Goal: Task Accomplishment & Management: Use online tool/utility

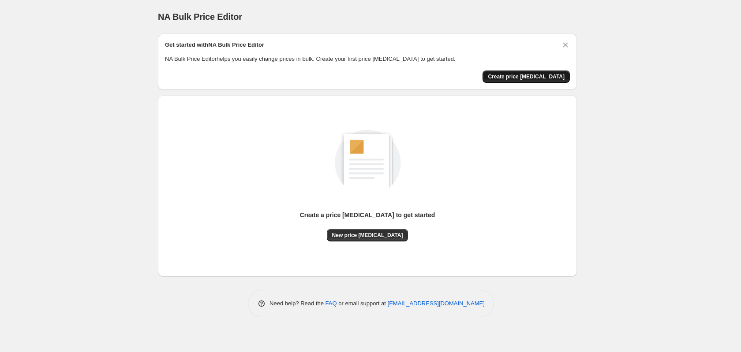
click at [518, 77] on span "Create price [MEDICAL_DATA]" at bounding box center [526, 76] width 77 height 7
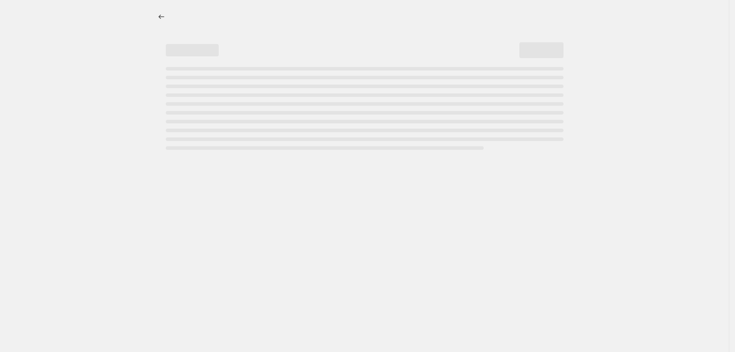
select select "percentage"
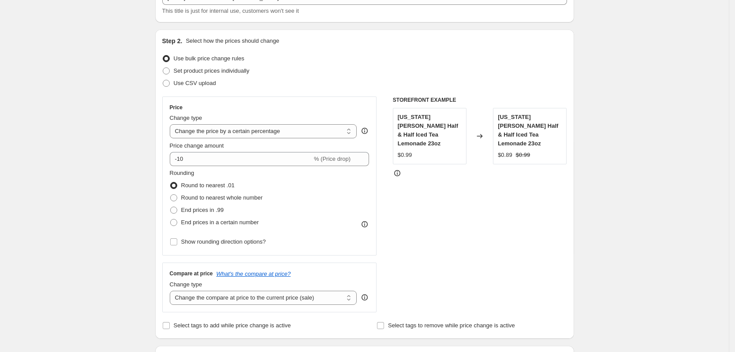
scroll to position [66, 0]
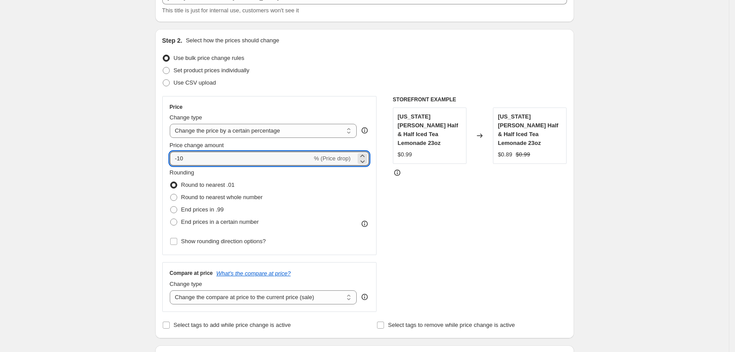
drag, startPoint x: 203, startPoint y: 161, endPoint x: 164, endPoint y: 160, distance: 39.7
click at [164, 160] on div "Step 2. Select how the prices should change Use bulk price change rules Set pro…" at bounding box center [364, 184] width 419 height 310
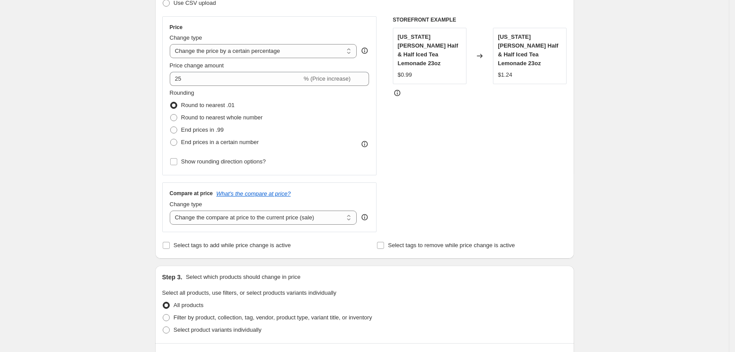
scroll to position [147, 0]
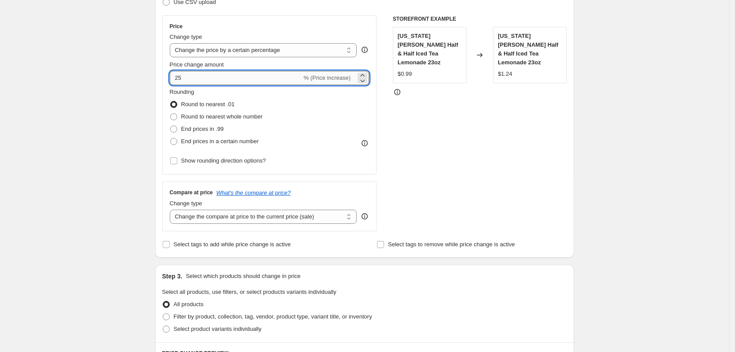
click at [177, 79] on input "25" at bounding box center [236, 78] width 132 height 14
type input "25"
click at [132, 152] on div "Create new price [MEDICAL_DATA]. This page is ready Create new price [MEDICAL_D…" at bounding box center [364, 283] width 729 height 861
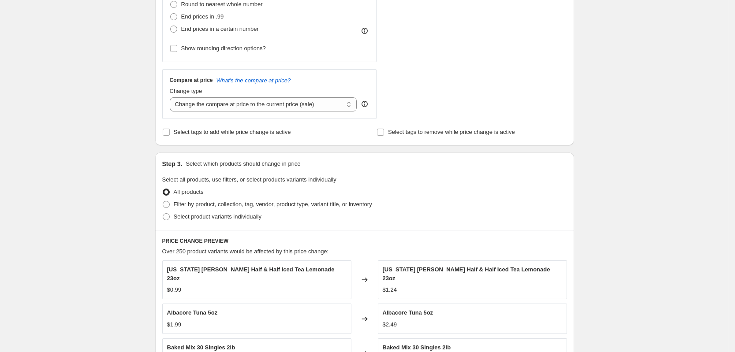
scroll to position [260, 0]
click at [201, 105] on select "Change the compare at price to the current price (sale) Change the compare at p…" at bounding box center [263, 104] width 187 height 14
select select "remove"
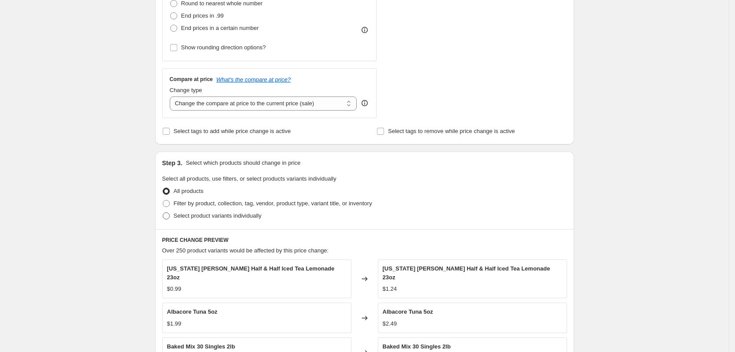
click at [172, 97] on select "Change the compare at price to the current price (sale) Change the compare at p…" at bounding box center [263, 104] width 187 height 14
click at [136, 147] on div "Create new price [MEDICAL_DATA]. This page is ready Create new price [MEDICAL_D…" at bounding box center [364, 170] width 729 height 861
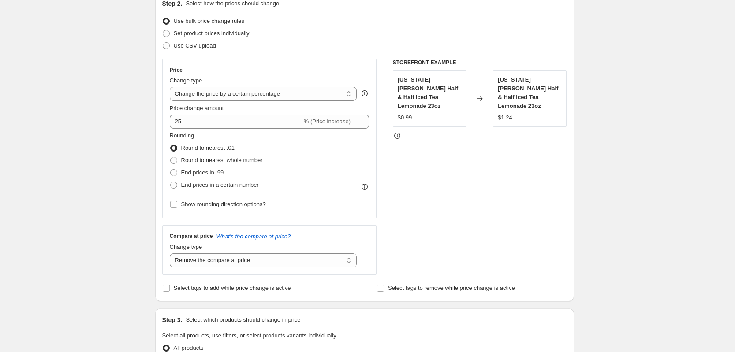
scroll to position [0, 0]
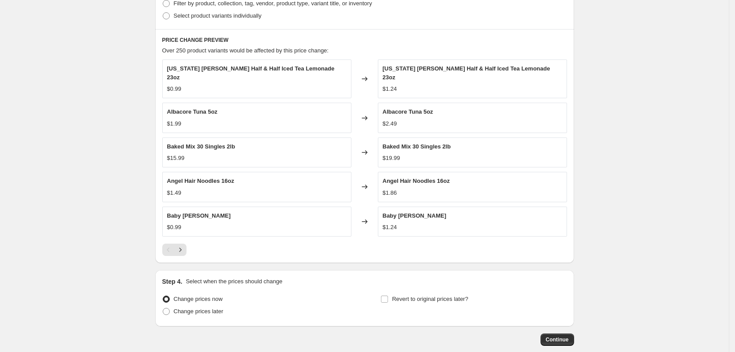
scroll to position [461, 0]
click at [185, 245] on icon "Next" at bounding box center [180, 249] width 9 height 9
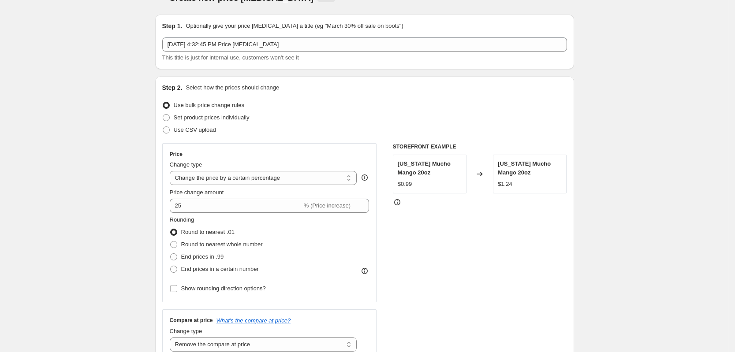
scroll to position [19, 0]
click at [168, 120] on span at bounding box center [166, 117] width 7 height 7
click at [163, 114] on input "Set product prices individually" at bounding box center [163, 114] width 0 height 0
radio input "true"
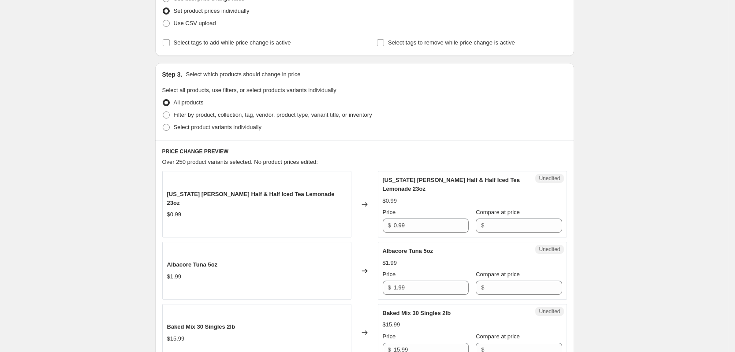
scroll to position [52, 0]
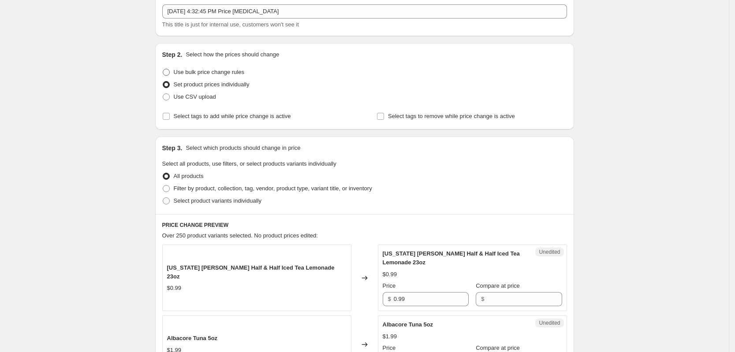
click at [167, 71] on span at bounding box center [166, 72] width 7 height 7
click at [163, 69] on input "Use bulk price change rules" at bounding box center [163, 69] width 0 height 0
radio input "true"
select select "percentage"
select select "remove"
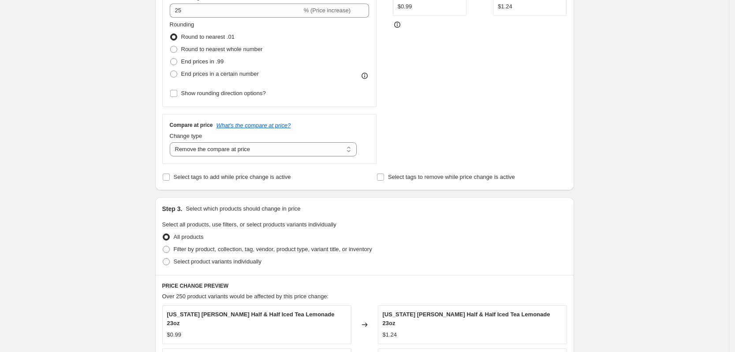
scroll to position [215, 0]
click at [133, 170] on div "Create new price [MEDICAL_DATA]. This page is ready Create new price [MEDICAL_D…" at bounding box center [364, 215] width 729 height 861
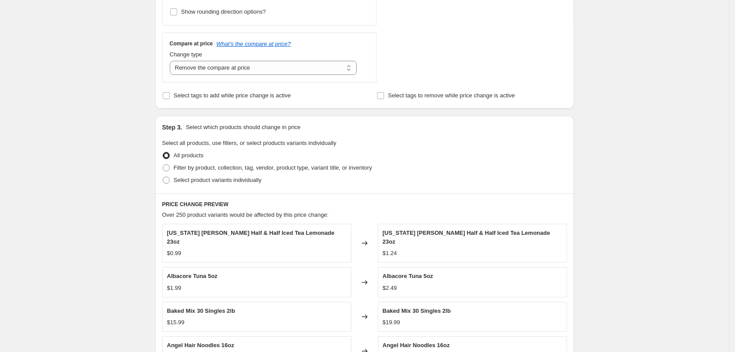
scroll to position [297, 0]
click at [192, 65] on select "Change the compare at price to the current price (sale) Change the compare at p…" at bounding box center [263, 67] width 187 height 14
click at [172, 60] on select "Change the compare at price to the current price (sale) Change the compare at p…" at bounding box center [263, 67] width 187 height 14
click at [133, 175] on div "Create new price [MEDICAL_DATA]. This page is ready Create new price [MEDICAL_D…" at bounding box center [364, 133] width 729 height 861
click at [383, 96] on input "Select tags to remove while price change is active" at bounding box center [380, 94] width 7 height 7
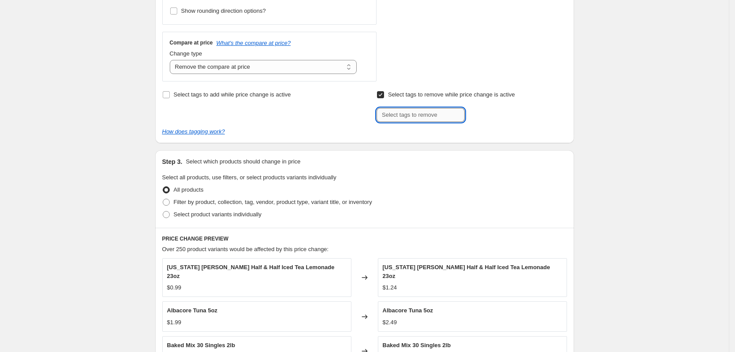
click at [401, 122] on input "text" at bounding box center [421, 115] width 88 height 14
click at [384, 96] on input "Select tags to remove while price change is active" at bounding box center [380, 94] width 7 height 7
checkbox input "false"
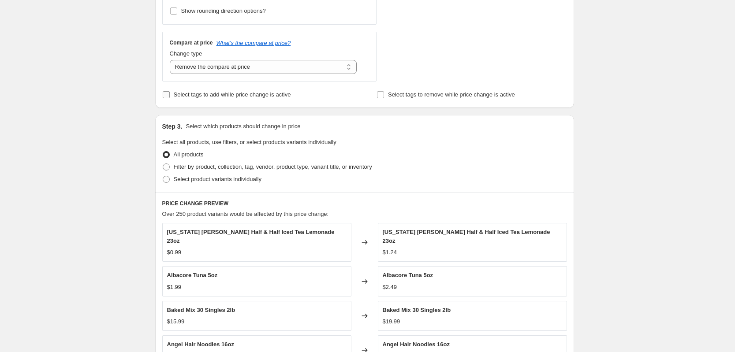
click at [215, 98] on span "Select tags to add while price change is active" at bounding box center [232, 94] width 117 height 7
click at [170, 98] on input "Select tags to add while price change is active" at bounding box center [166, 94] width 7 height 7
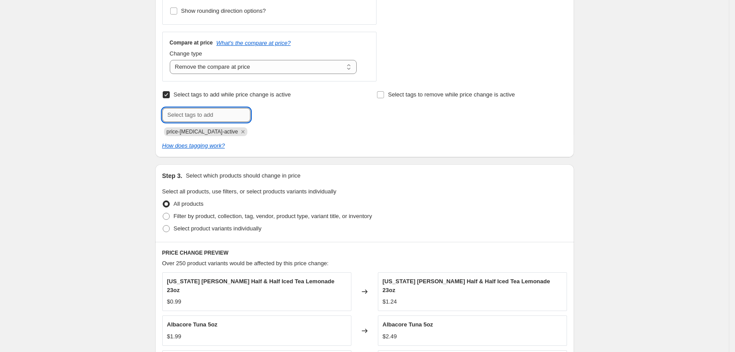
click at [216, 112] on input "text" at bounding box center [206, 115] width 88 height 14
click at [169, 95] on input "Select tags to add while price change is active" at bounding box center [166, 94] width 7 height 7
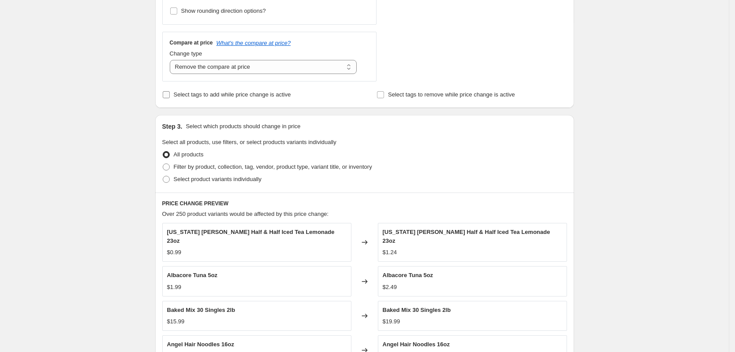
click at [170, 94] on input "Select tags to add while price change is active" at bounding box center [166, 94] width 7 height 7
checkbox input "true"
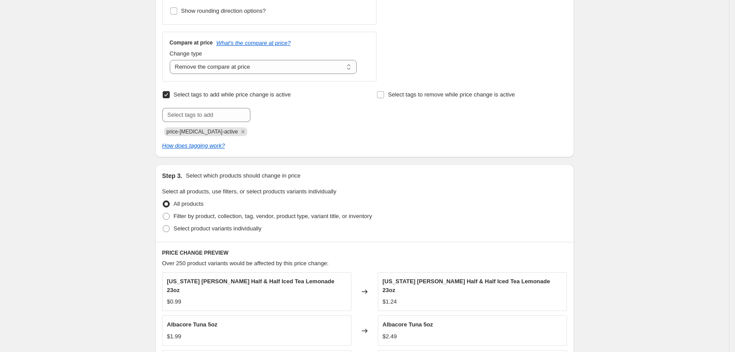
click at [187, 131] on span "price-[MEDICAL_DATA]-active" at bounding box center [202, 132] width 71 height 6
click at [187, 134] on span "price-[MEDICAL_DATA]-active" at bounding box center [202, 132] width 71 height 6
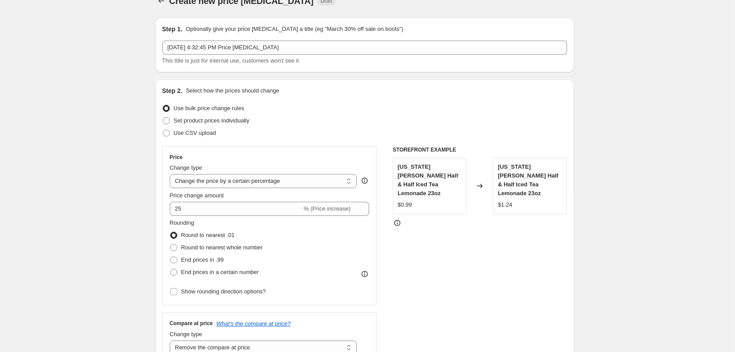
scroll to position [15, 0]
click at [170, 117] on span at bounding box center [166, 121] width 8 height 8
click at [163, 118] on input "Set product prices individually" at bounding box center [163, 118] width 0 height 0
radio input "true"
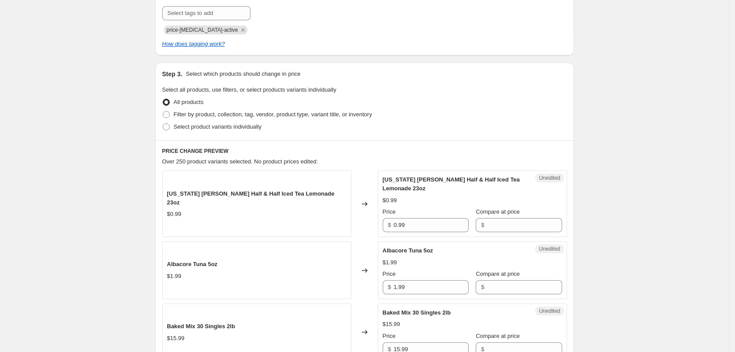
scroll to position [174, 0]
click at [174, 115] on label "Filter by product, collection, tag, vendor, product type, variant title, or inv…" at bounding box center [267, 116] width 210 height 12
click at [163, 113] on input "Filter by product, collection, tag, vendor, product type, variant title, or inv…" at bounding box center [163, 112] width 0 height 0
radio input "true"
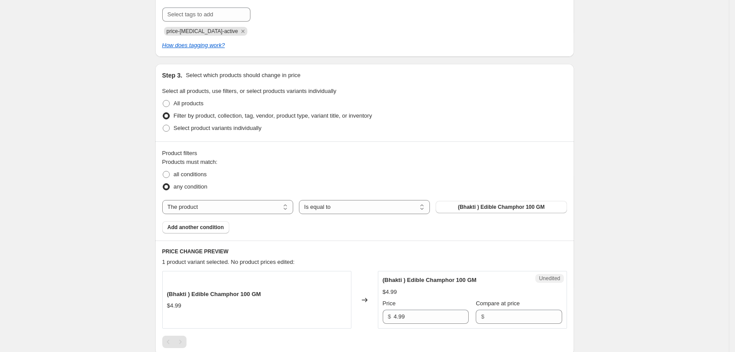
scroll to position [309, 0]
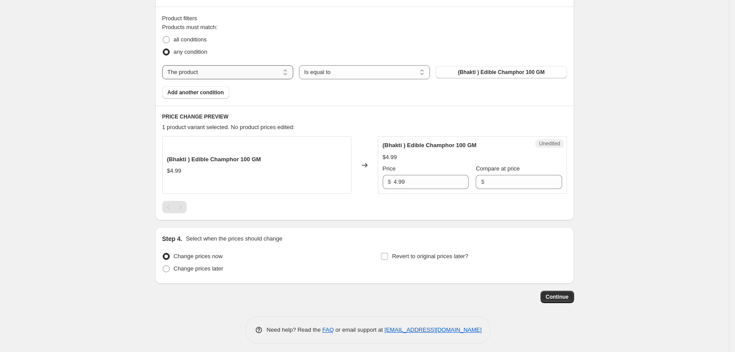
click at [270, 69] on select "The product The product's collection The product's vendor The product's type Th…" at bounding box center [227, 72] width 131 height 14
select select "product_type"
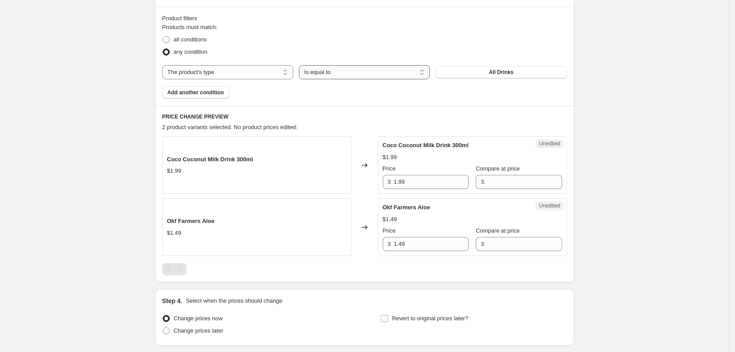
click at [368, 79] on select "Is equal to Is not equal to" at bounding box center [364, 72] width 131 height 14
click at [366, 78] on select "Is equal to Is not equal to" at bounding box center [364, 72] width 131 height 14
click at [483, 73] on button "All Drinks" at bounding box center [501, 72] width 131 height 12
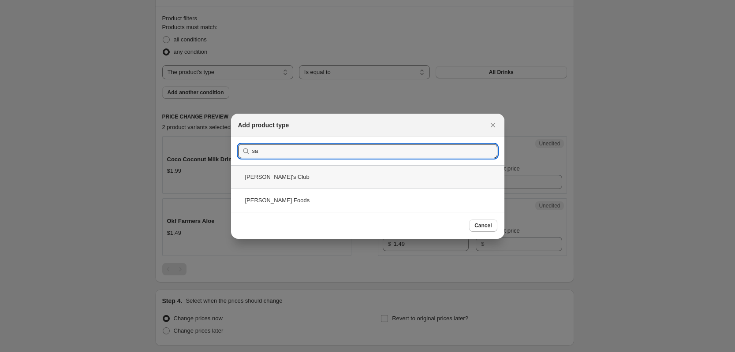
type input "sa"
click at [346, 170] on div "[PERSON_NAME]'s Club" at bounding box center [367, 176] width 273 height 23
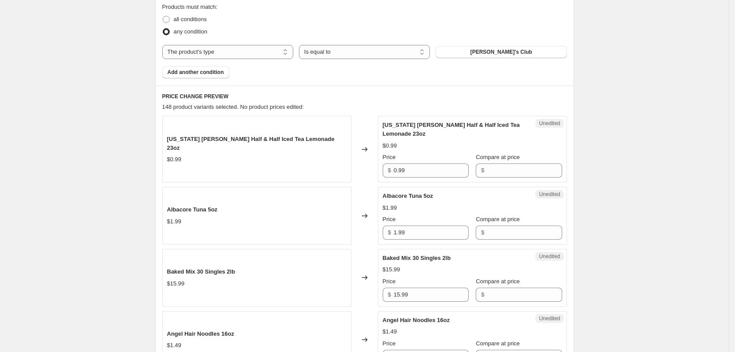
scroll to position [330, 0]
drag, startPoint x: 170, startPoint y: 142, endPoint x: 333, endPoint y: 139, distance: 162.3
click at [333, 139] on div "[US_STATE] [PERSON_NAME] Half & Half Iced Tea Lemonade 23oz $0.99" at bounding box center [256, 148] width 189 height 67
copy span "[US_STATE] [PERSON_NAME] Half & Half Iced Tea Lemonade 23oz"
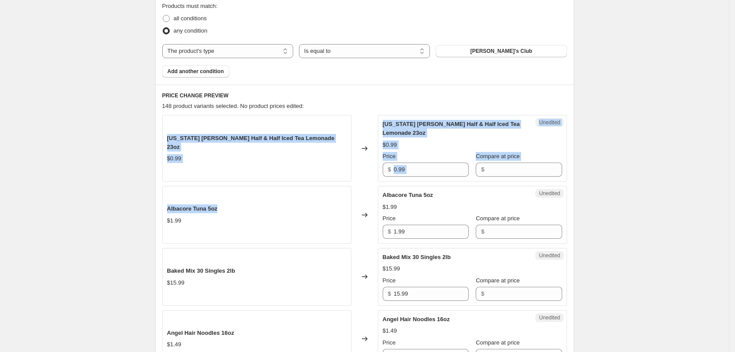
click at [230, 208] on div "Albacore Tuna 5oz $1.99" at bounding box center [256, 215] width 189 height 58
copy div "[US_STATE] [PERSON_NAME] Half & Half Iced Tea Lemonade 23oz $0.99 Changed to Un…"
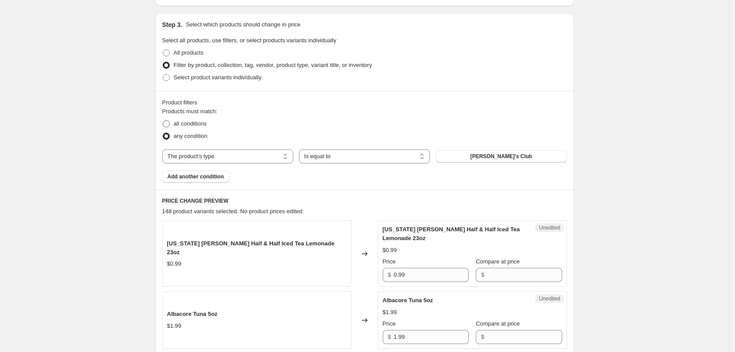
scroll to position [224, 0]
click at [168, 75] on span at bounding box center [166, 78] width 7 height 7
click at [163, 75] on input "Select product variants individually" at bounding box center [163, 75] width 0 height 0
radio input "true"
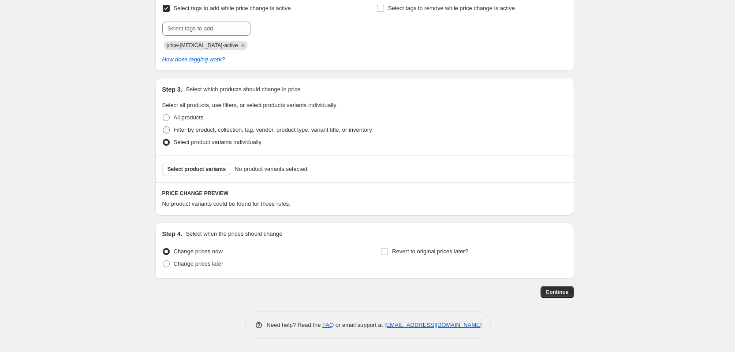
scroll to position [160, 0]
click at [213, 171] on span "Select product variants" at bounding box center [197, 169] width 59 height 7
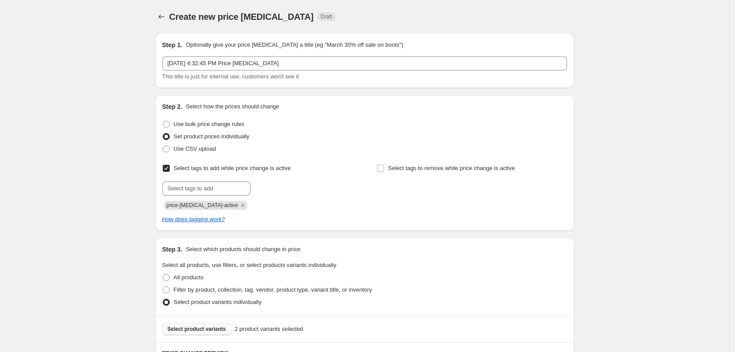
scroll to position [34, 0]
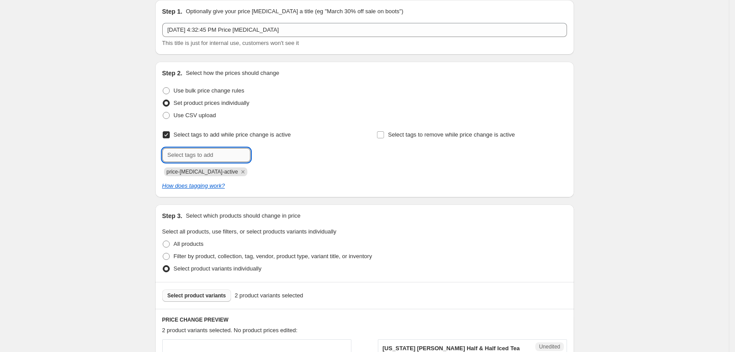
click at [217, 158] on input "text" at bounding box center [206, 155] width 88 height 14
type input "p"
type input "m"
type input "online-margin-percent"
click at [276, 154] on span "online-[PERSON_NAME]..." at bounding box center [303, 154] width 66 height 6
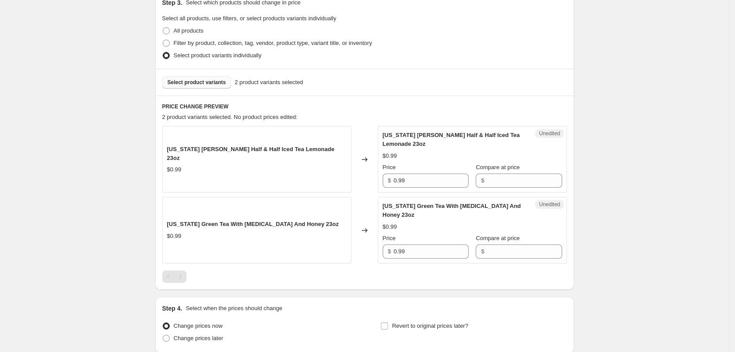
scroll to position [322, 0]
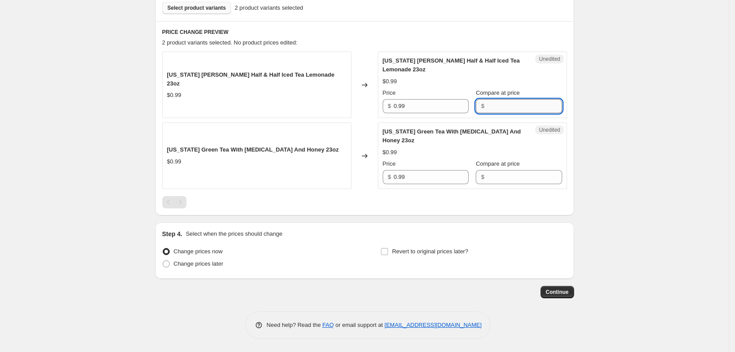
click at [487, 110] on input "Compare at price" at bounding box center [524, 106] width 75 height 14
click at [408, 153] on div "$0.99" at bounding box center [473, 152] width 180 height 9
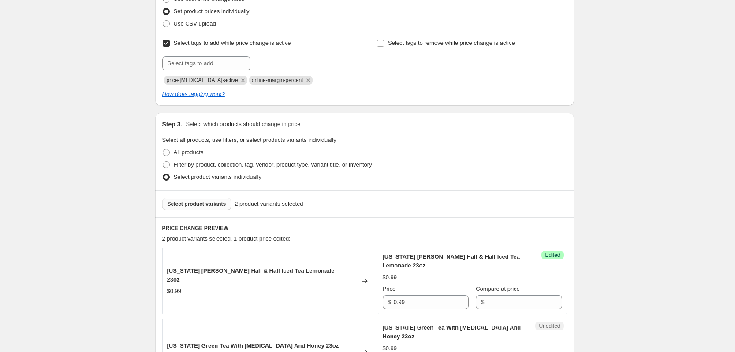
scroll to position [124, 0]
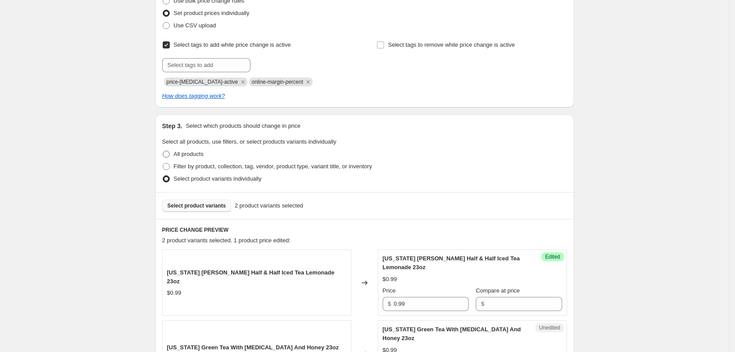
click at [175, 156] on label "All products" at bounding box center [182, 154] width 41 height 12
click at [163, 151] on input "All products" at bounding box center [163, 151] width 0 height 0
radio input "true"
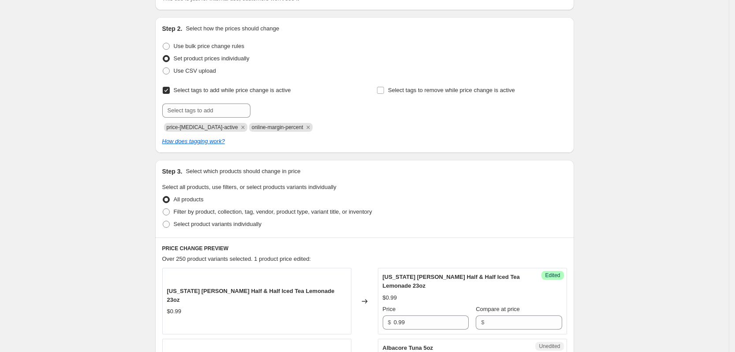
scroll to position [77, 0]
click at [170, 45] on span at bounding box center [166, 47] width 7 height 7
click at [163, 44] on input "Use bulk price change rules" at bounding box center [163, 44] width 0 height 0
radio input "true"
select select "percentage"
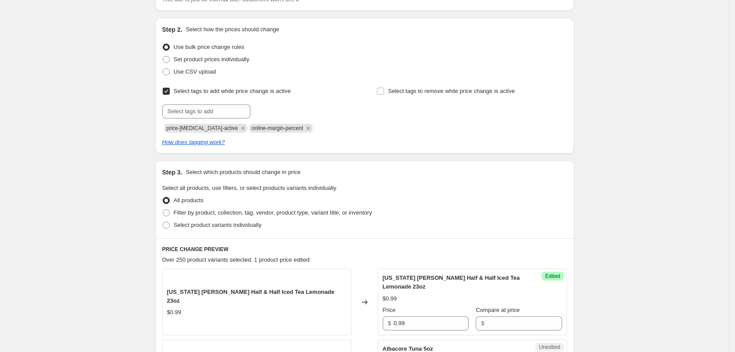
select select "remove"
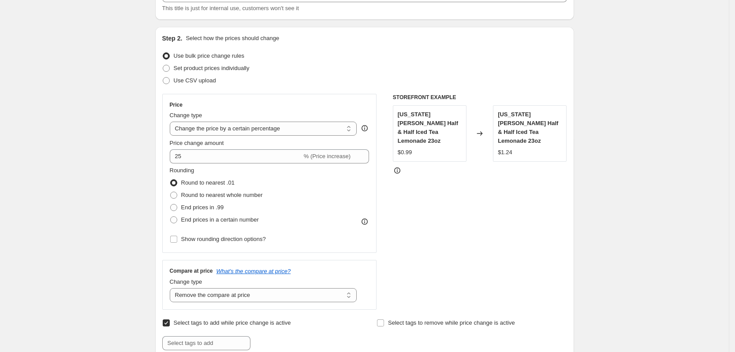
scroll to position [68, 0]
click at [170, 71] on span at bounding box center [166, 68] width 7 height 7
click at [163, 66] on input "Set product prices individually" at bounding box center [163, 65] width 0 height 0
radio input "true"
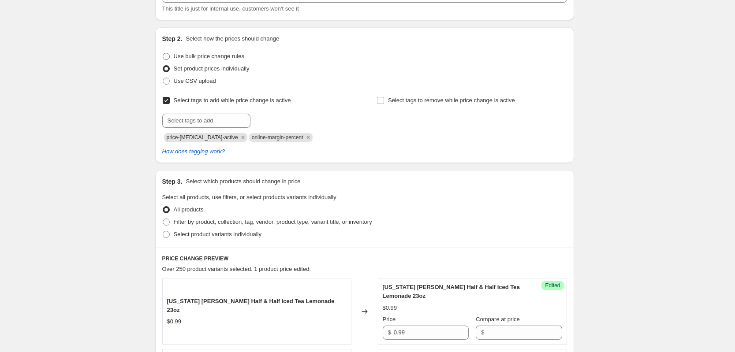
click at [169, 54] on span at bounding box center [166, 56] width 7 height 7
click at [163, 53] on input "Use bulk price change rules" at bounding box center [163, 53] width 0 height 0
radio input "true"
select select "percentage"
select select "remove"
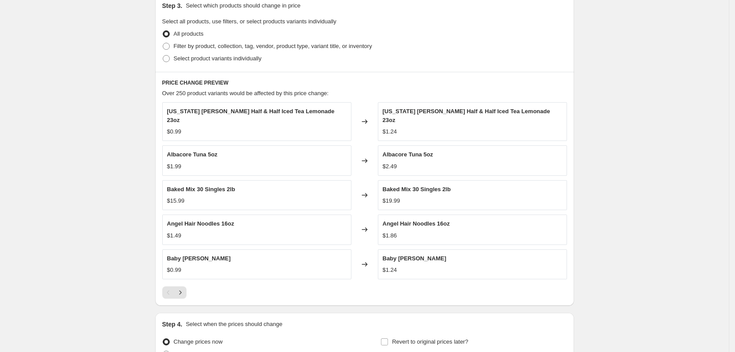
scroll to position [549, 0]
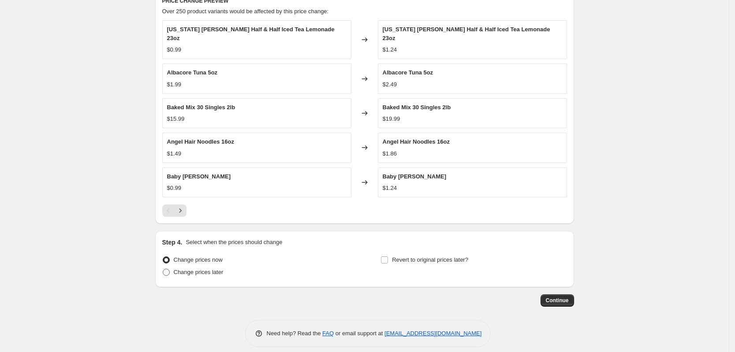
click at [197, 269] on span "Change prices later" at bounding box center [199, 272] width 50 height 7
click at [163, 269] on input "Change prices later" at bounding box center [163, 269] width 0 height 0
radio input "true"
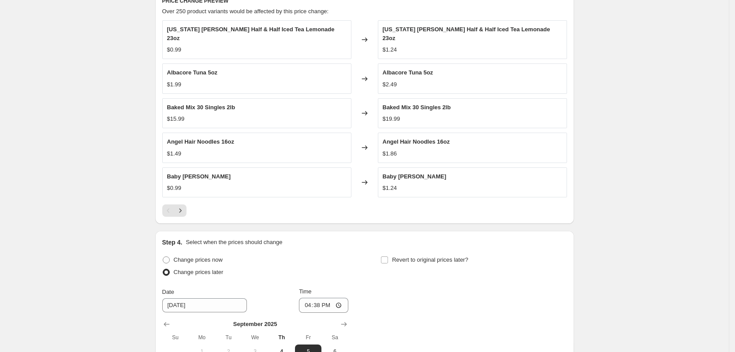
scroll to position [700, 0]
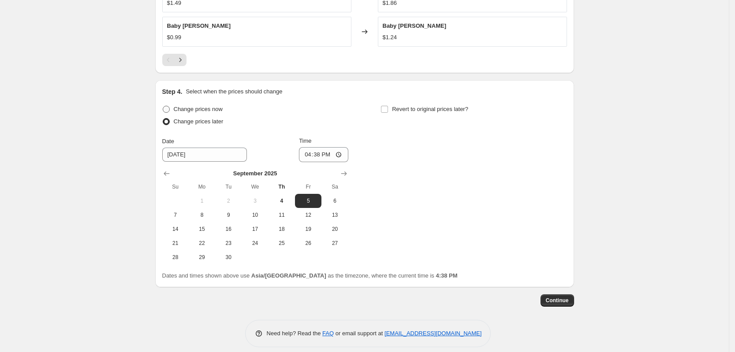
click at [170, 106] on span at bounding box center [166, 109] width 7 height 7
click at [163, 106] on input "Change prices now" at bounding box center [163, 106] width 0 height 0
radio input "true"
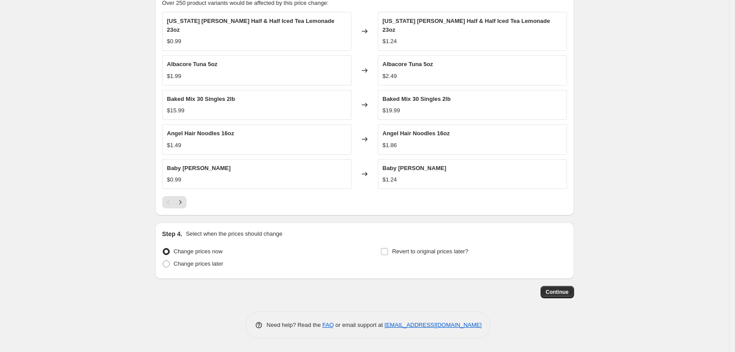
scroll to position [549, 0]
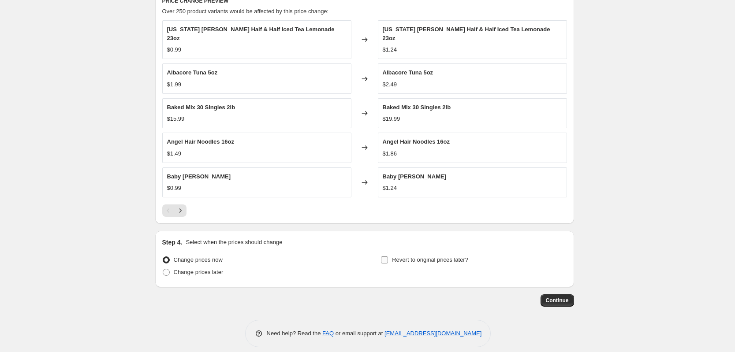
click at [394, 254] on label "Revert to original prices later?" at bounding box center [425, 260] width 88 height 12
click at [388, 257] on input "Revert to original prices later?" at bounding box center [384, 260] width 7 height 7
checkbox input "true"
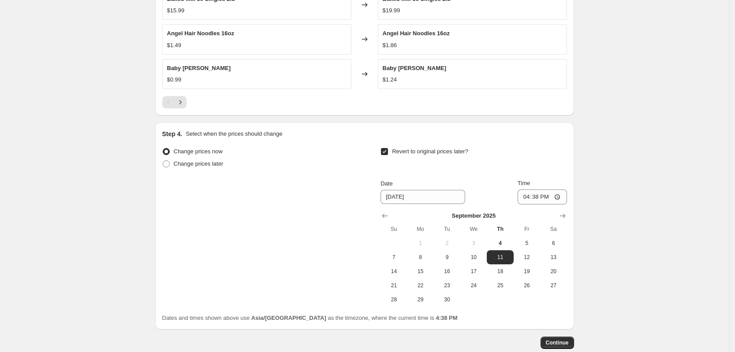
scroll to position [662, 0]
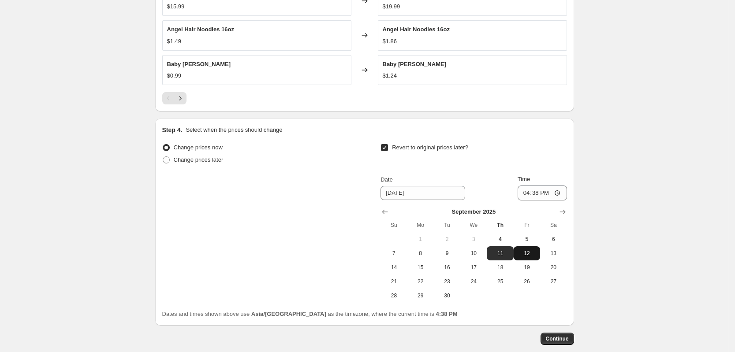
click at [535, 250] on span "12" at bounding box center [526, 253] width 19 height 7
click at [507, 250] on span "11" at bounding box center [499, 253] width 19 height 7
type input "[DATE]"
click at [543, 186] on input "16:38" at bounding box center [542, 193] width 49 height 15
click at [528, 186] on input "16:38" at bounding box center [542, 193] width 49 height 15
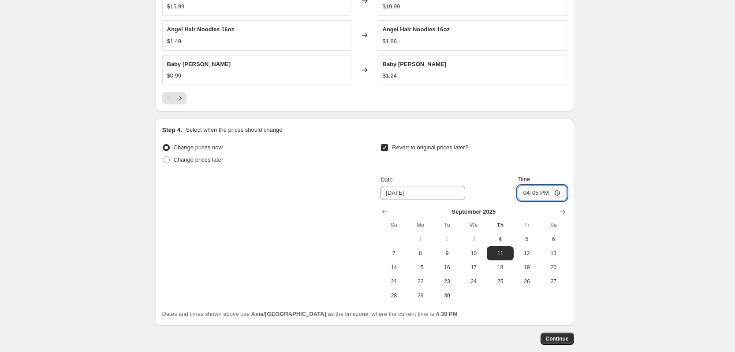
type input "16:50"
click at [559, 336] on span "Continue" at bounding box center [557, 339] width 23 height 7
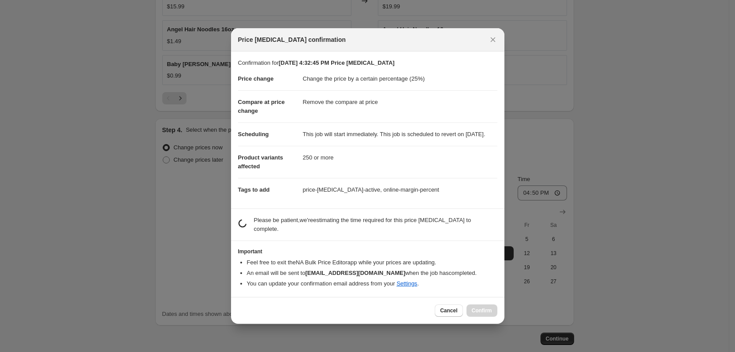
drag, startPoint x: 451, startPoint y: 313, endPoint x: 416, endPoint y: 309, distance: 35.5
click at [416, 309] on div "Cancel Confirm" at bounding box center [367, 311] width 259 height 12
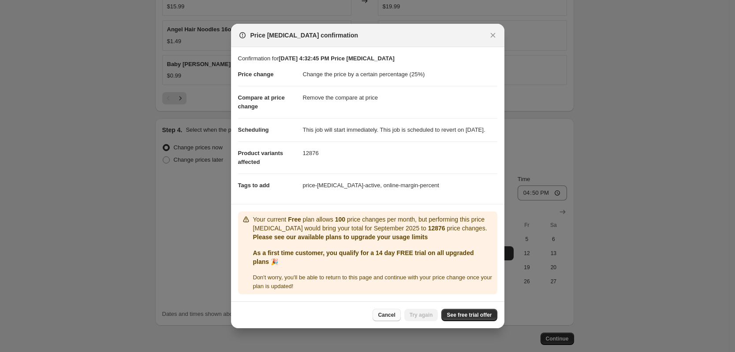
click at [386, 319] on span "Cancel" at bounding box center [386, 315] width 17 height 7
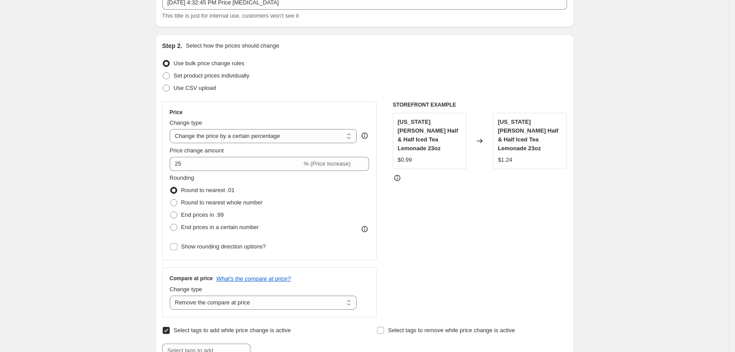
scroll to position [0, 0]
